Goal: Information Seeking & Learning: Stay updated

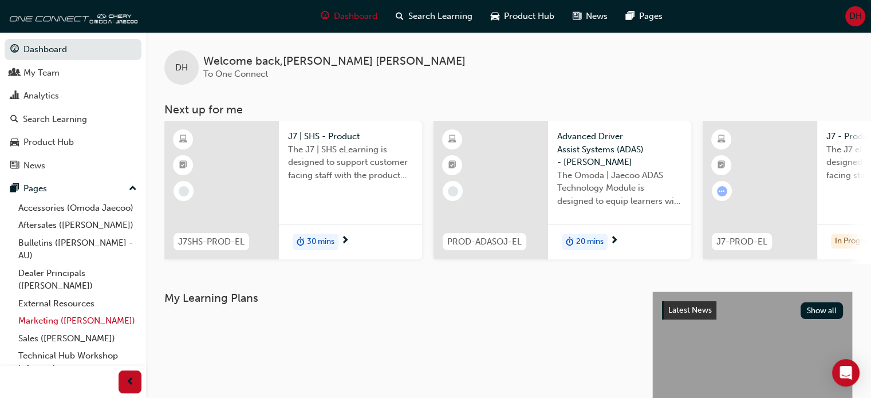
click at [66, 330] on link "Marketing ([PERSON_NAME])" at bounding box center [78, 321] width 128 height 18
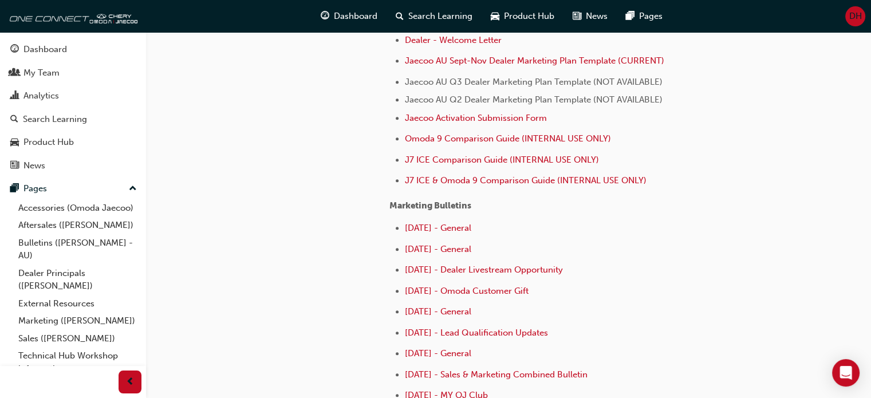
scroll to position [396, 0]
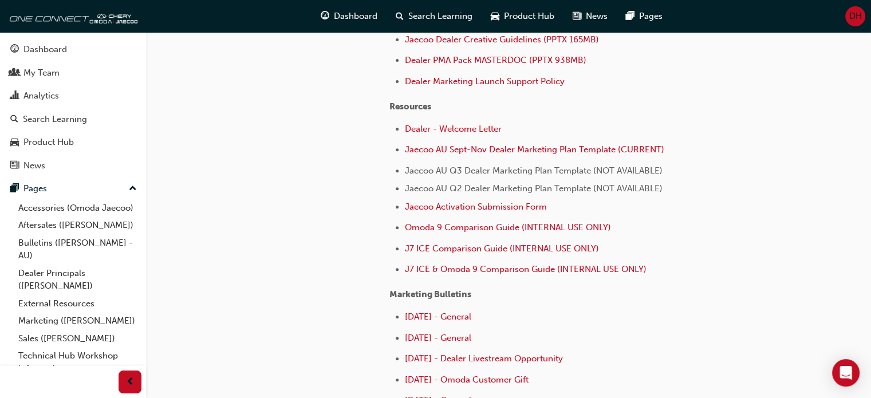
click at [498, 167] on span "Jaecoo AU Q3 Dealer Marketing Plan Template (NOT AVAILABLE)" at bounding box center [534, 171] width 258 height 10
click at [520, 174] on span "Jaecoo AU Q3 Dealer Marketing Plan Template (NOT AVAILABLE)" at bounding box center [534, 171] width 258 height 10
click at [506, 188] on span "Jaecoo AU Q2 Dealer Marketing Plan Template (NOT AVAILABLE)" at bounding box center [534, 188] width 258 height 10
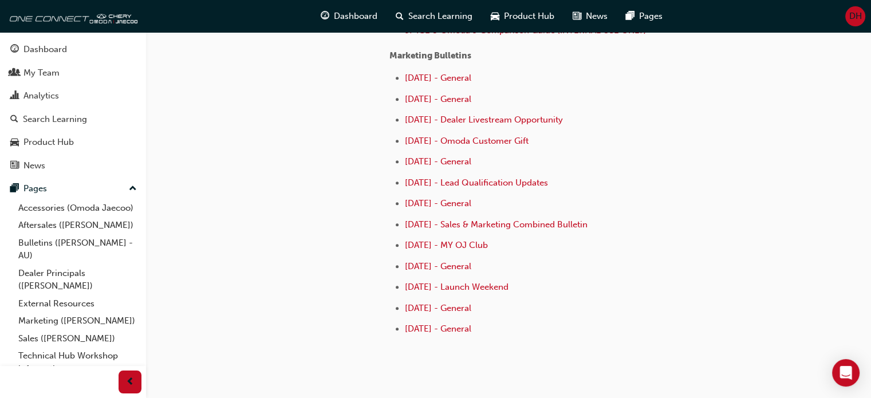
scroll to position [568, 0]
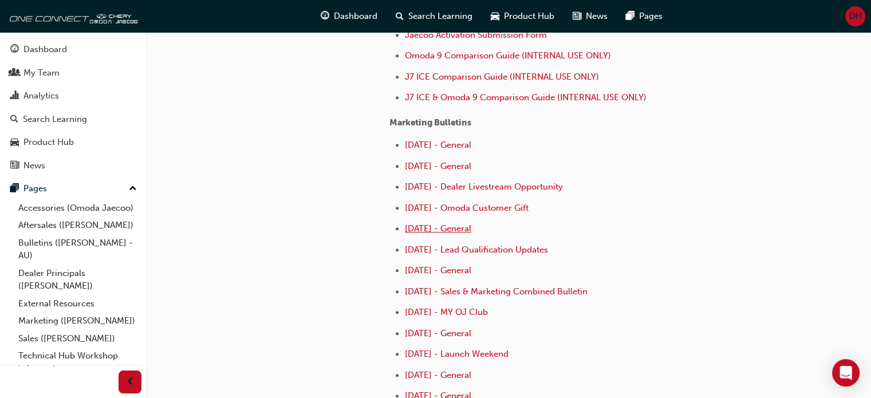
click at [470, 227] on span "[DATE] - General" at bounding box center [438, 228] width 66 height 10
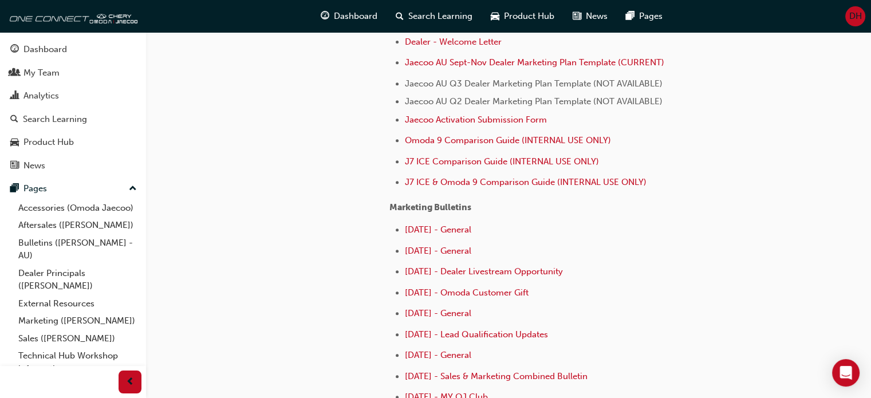
scroll to position [573, 0]
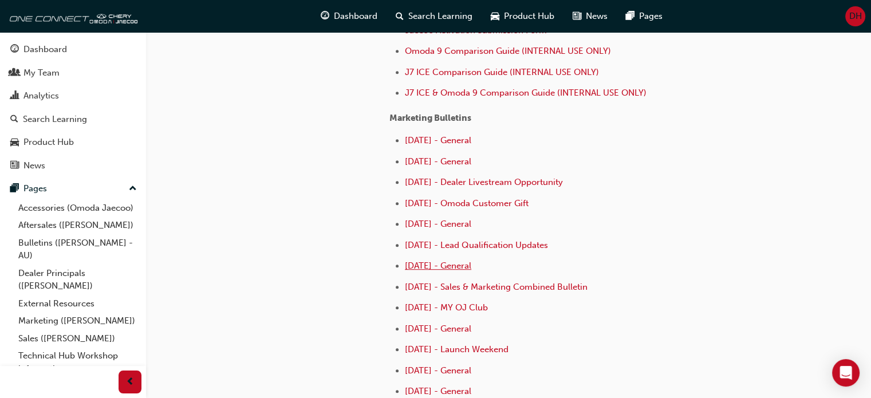
click at [465, 264] on span "[DATE] - General" at bounding box center [438, 266] width 66 height 10
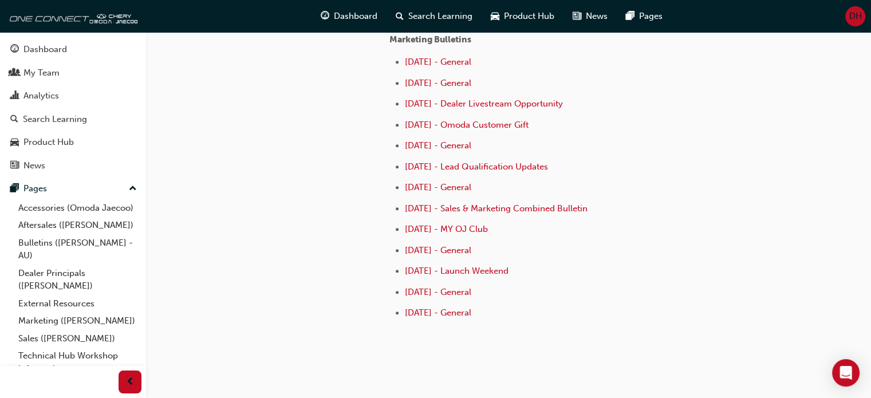
scroll to position [626, 0]
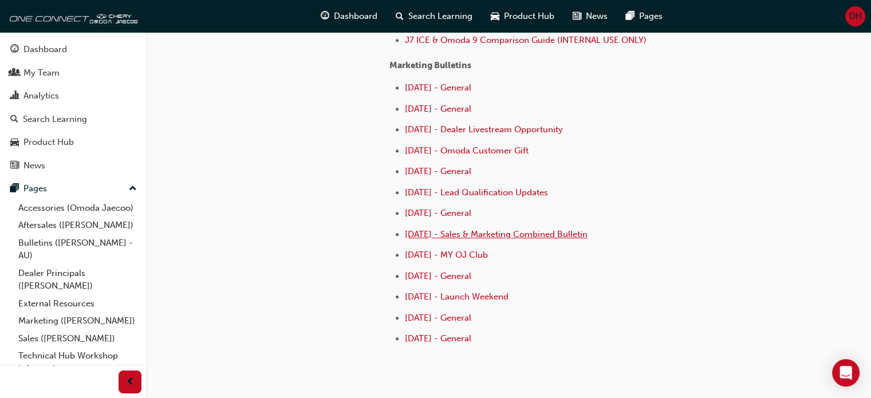
click at [527, 234] on span "[DATE] - Sales & Marketing Combined Bulletin" at bounding box center [496, 234] width 183 height 10
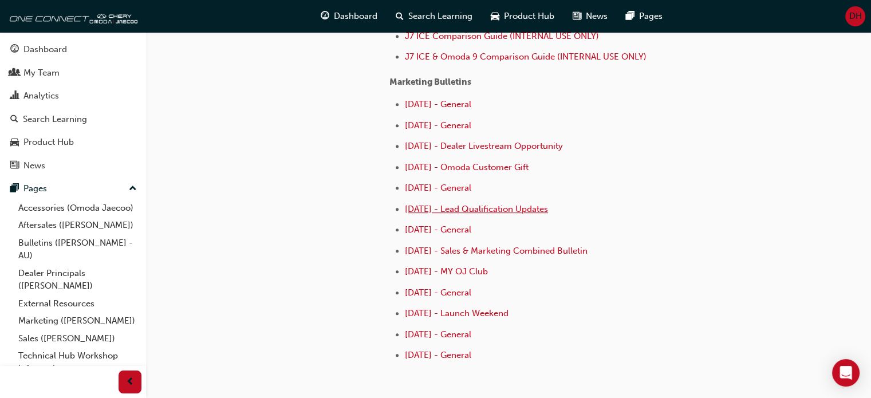
scroll to position [573, 0]
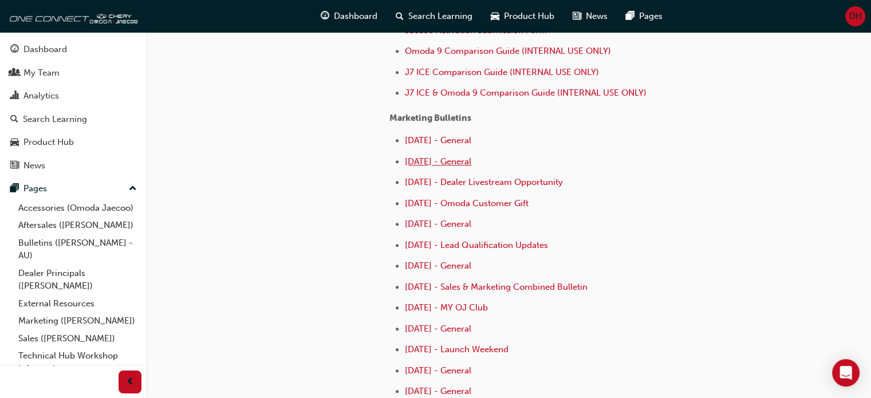
click at [463, 158] on span "[DATE] - General" at bounding box center [438, 161] width 66 height 10
